Goal: Task Accomplishment & Management: Manage account settings

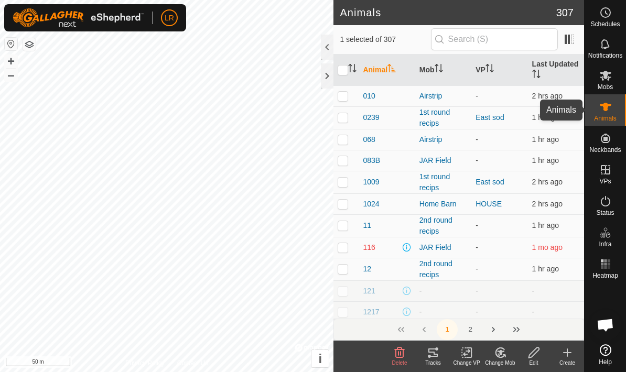
click at [607, 109] on icon at bounding box center [606, 107] width 12 height 8
click at [605, 85] on span "Mobs" at bounding box center [605, 87] width 15 height 6
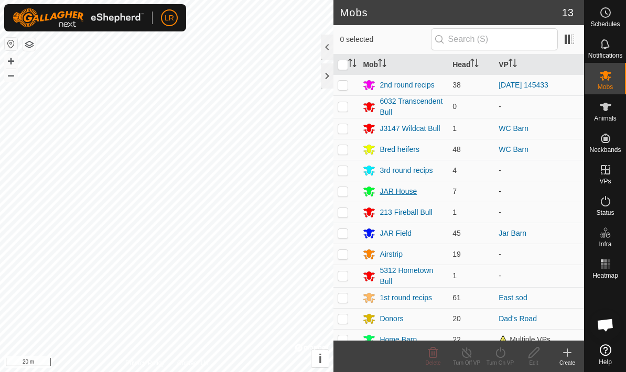
click at [391, 195] on div "JAR House" at bounding box center [398, 191] width 37 height 11
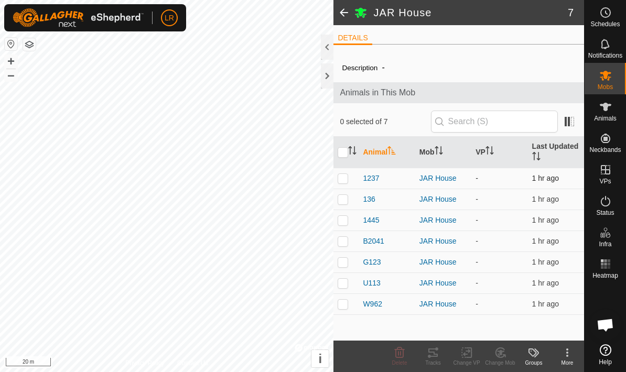
click at [342, 180] on p-checkbox at bounding box center [343, 178] width 10 height 8
checkbox input "true"
click at [343, 195] on p-checkbox at bounding box center [343, 199] width 10 height 8
checkbox input "true"
click at [346, 223] on p-checkbox at bounding box center [343, 220] width 10 height 8
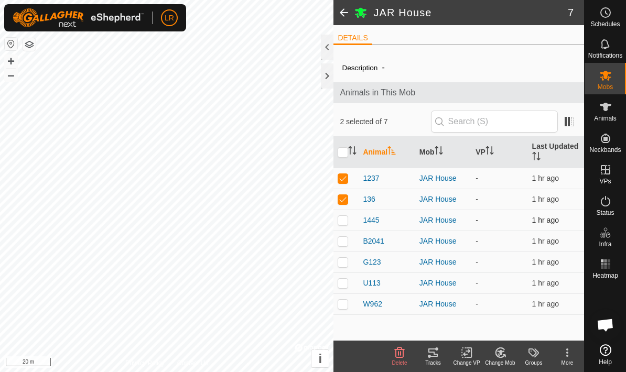
checkbox input "true"
click at [345, 245] on p-checkbox at bounding box center [343, 241] width 10 height 8
checkbox input "true"
click at [344, 266] on p-checkbox at bounding box center [343, 262] width 10 height 8
checkbox input "true"
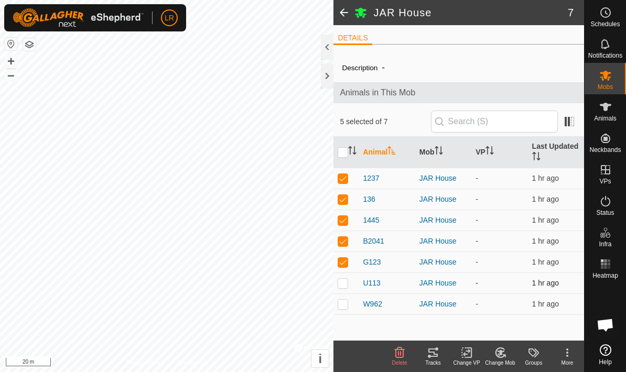
click at [343, 287] on p-checkbox at bounding box center [343, 283] width 10 height 8
checkbox input "true"
click at [342, 310] on td at bounding box center [346, 304] width 25 height 21
checkbox input "true"
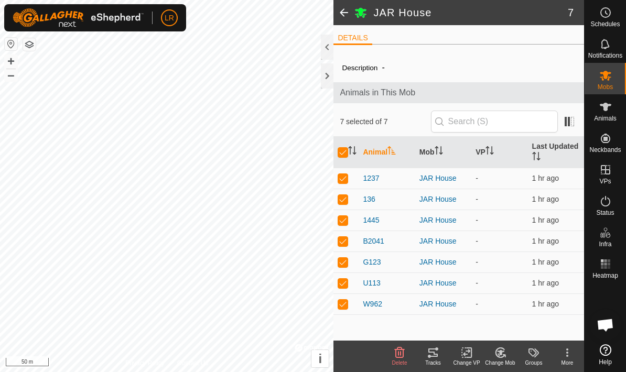
click at [502, 364] on div "Change Mob" at bounding box center [501, 363] width 34 height 8
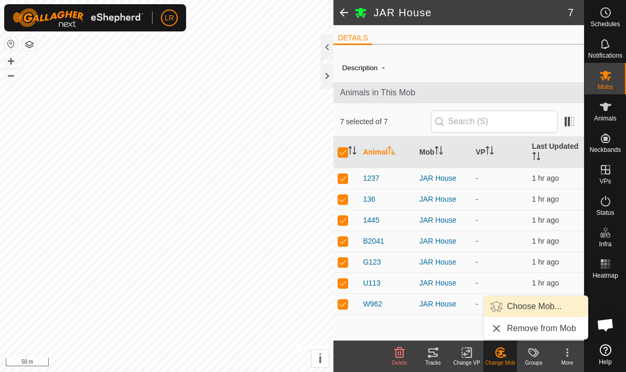
click at [525, 313] on link "Choose Mob..." at bounding box center [536, 306] width 104 height 21
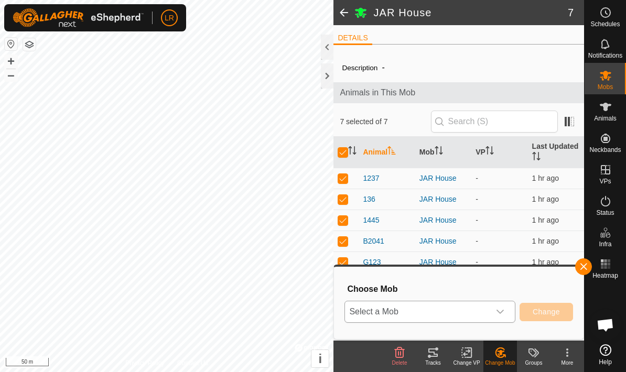
click at [495, 310] on div "dropdown trigger" at bounding box center [500, 312] width 21 height 21
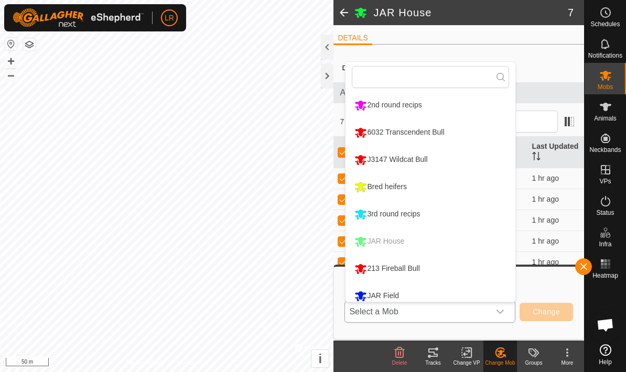
click at [439, 110] on li "2nd round recips" at bounding box center [431, 105] width 170 height 26
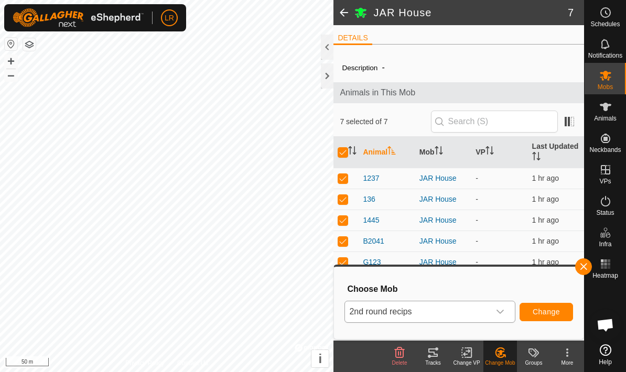
click at [566, 315] on button "Change" at bounding box center [547, 312] width 54 height 18
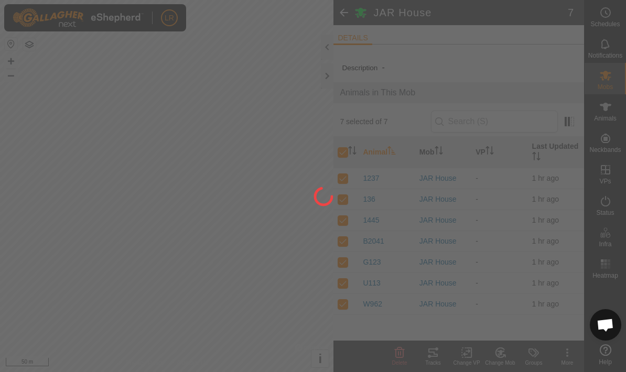
checkbox input "false"
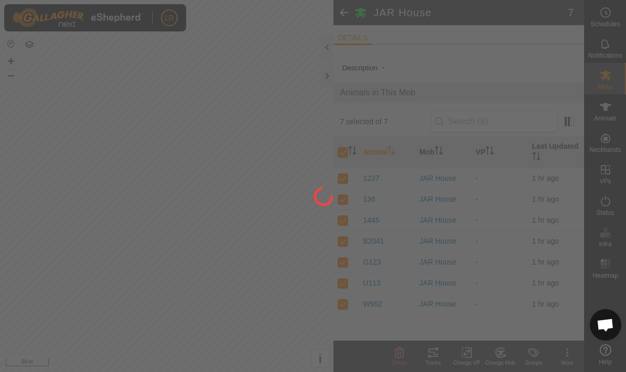
checkbox input "false"
